Goal: Task Accomplishment & Management: Use online tool/utility

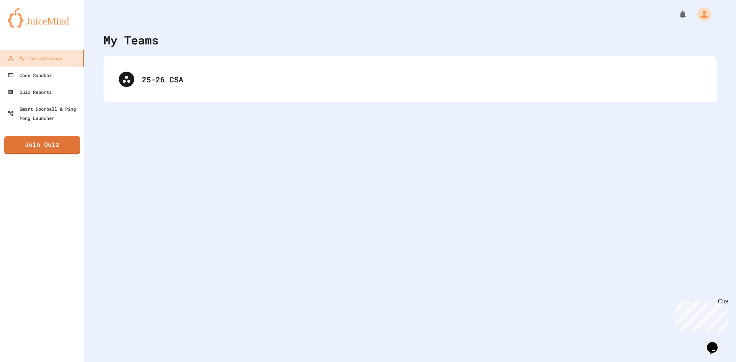
click at [241, 93] on div "25-26 CSA" at bounding box center [410, 79] width 598 height 31
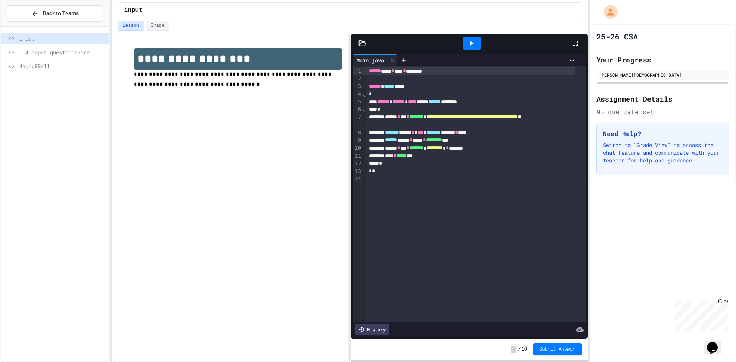
click at [69, 64] on span "Magic8Ball" at bounding box center [62, 66] width 87 height 8
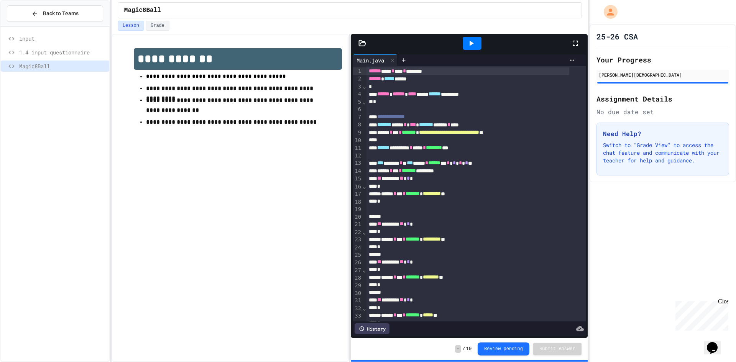
click at [388, 322] on div "History" at bounding box center [469, 329] width 233 height 15
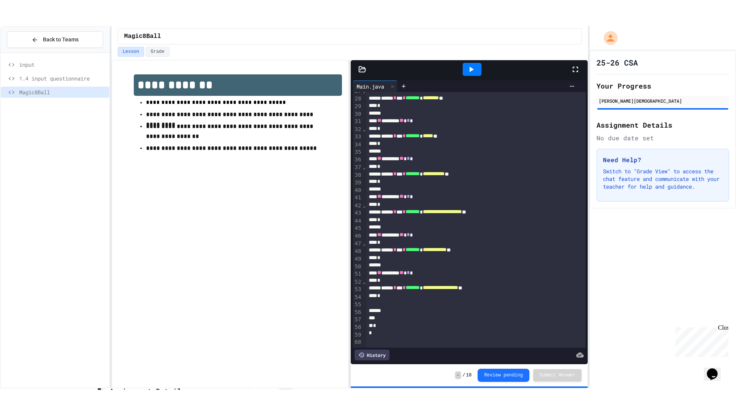
scroll to position [217, 0]
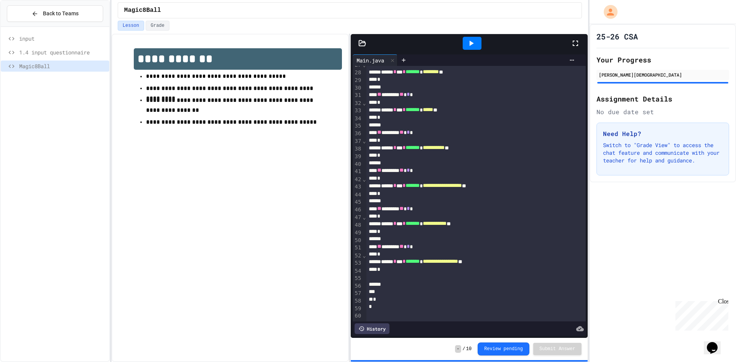
click at [472, 38] on div at bounding box center [472, 43] width 19 height 13
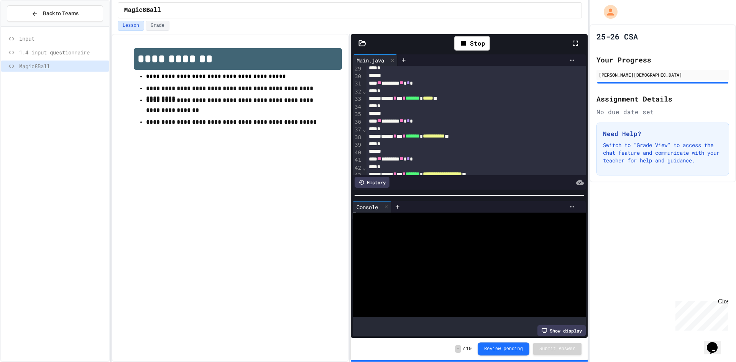
click at [575, 51] on div at bounding box center [579, 43] width 17 height 22
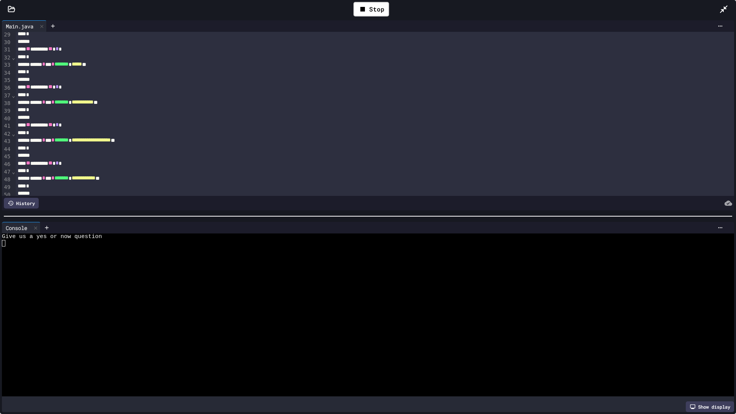
click at [59, 240] on div at bounding box center [361, 243] width 718 height 7
type textarea "****"
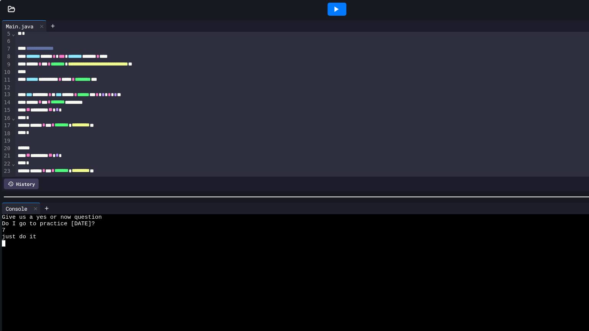
scroll to position [34, 0]
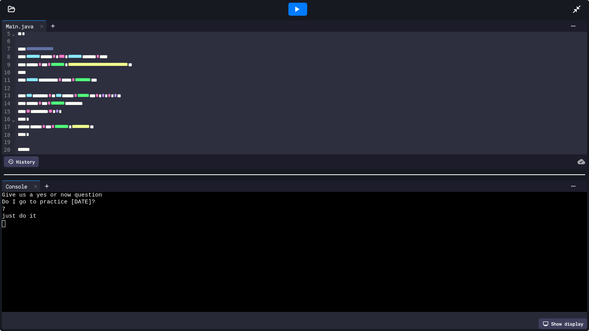
drag, startPoint x: 124, startPoint y: 153, endPoint x: 140, endPoint y: 174, distance: 26.2
click at [126, 167] on div "**********" at bounding box center [294, 94] width 589 height 153
drag, startPoint x: 198, startPoint y: 181, endPoint x: 362, endPoint y: 161, distance: 165.2
click at [201, 183] on div at bounding box center [316, 186] width 526 height 6
drag, startPoint x: 542, startPoint y: 181, endPoint x: 542, endPoint y: 186, distance: 4.6
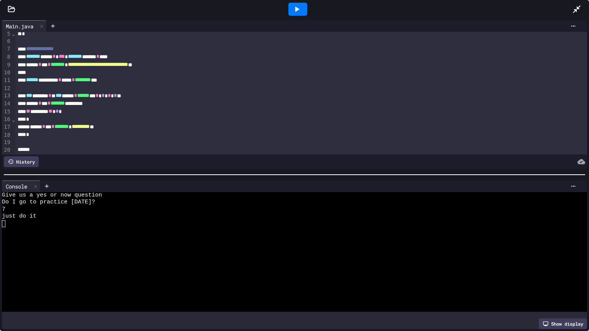
click at [542, 185] on div at bounding box center [316, 186] width 526 height 6
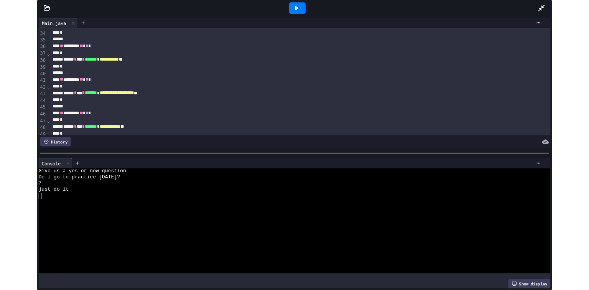
scroll to position [310, 0]
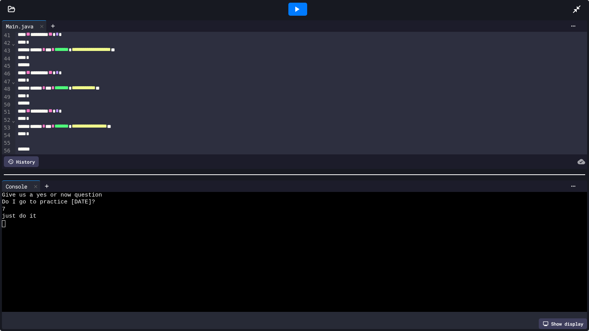
click at [580, 7] on icon at bounding box center [576, 9] width 9 height 9
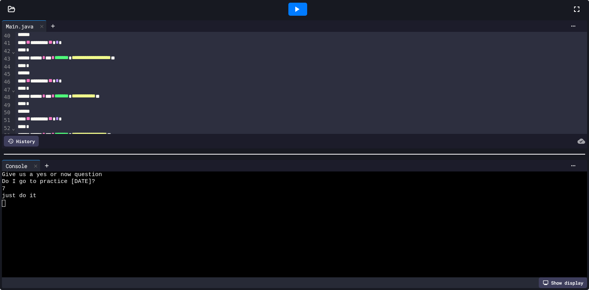
scroll to position [319, 0]
